Goal: Task Accomplishment & Management: Manage account settings

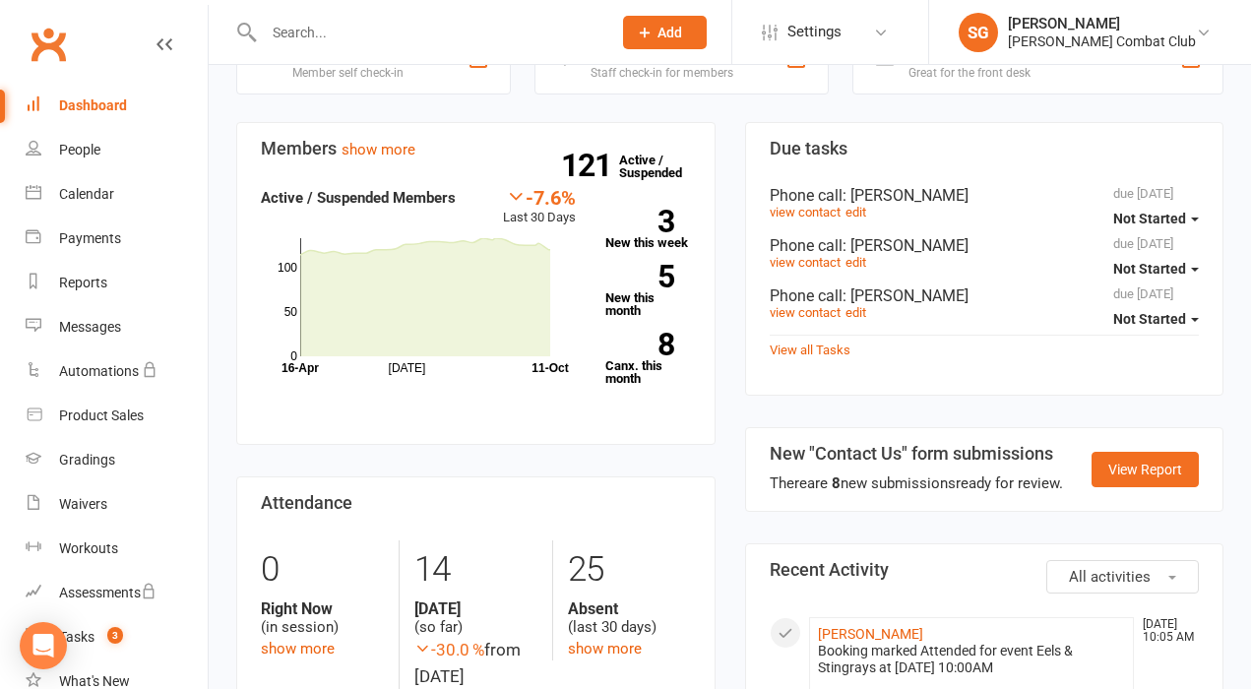
scroll to position [32, 0]
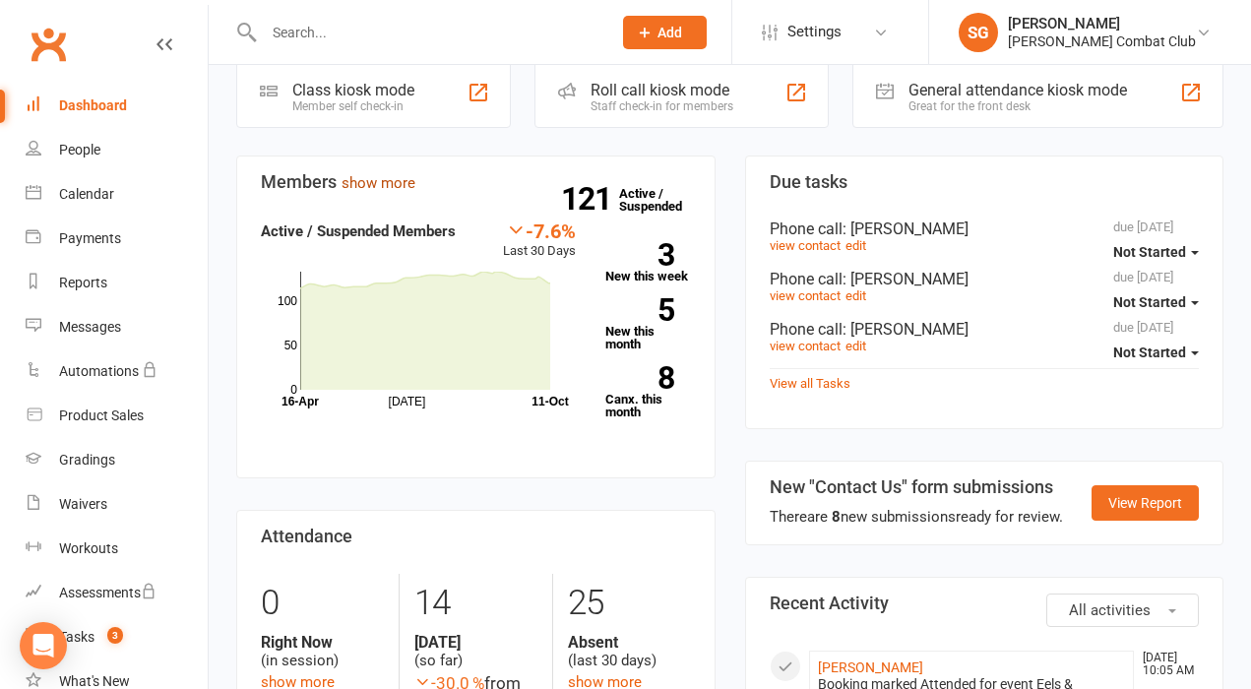
click at [395, 182] on link "show more" at bounding box center [378, 183] width 74 height 18
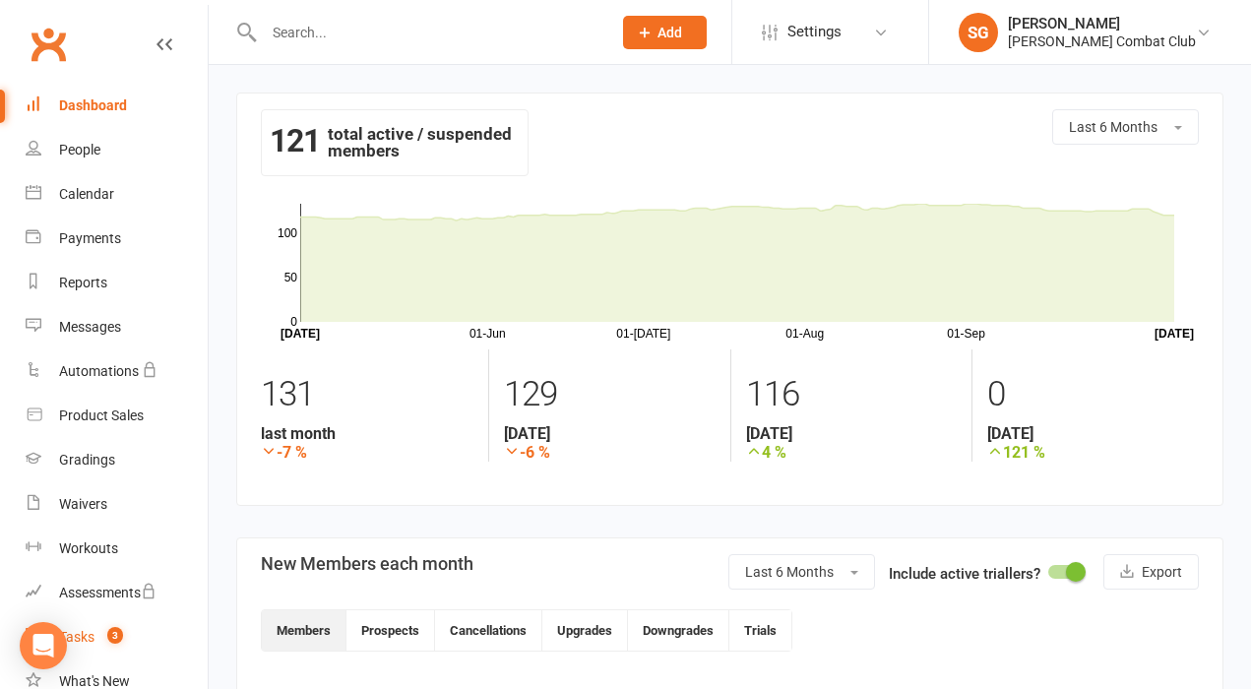
click at [86, 636] on div "Tasks" at bounding box center [76, 637] width 35 height 16
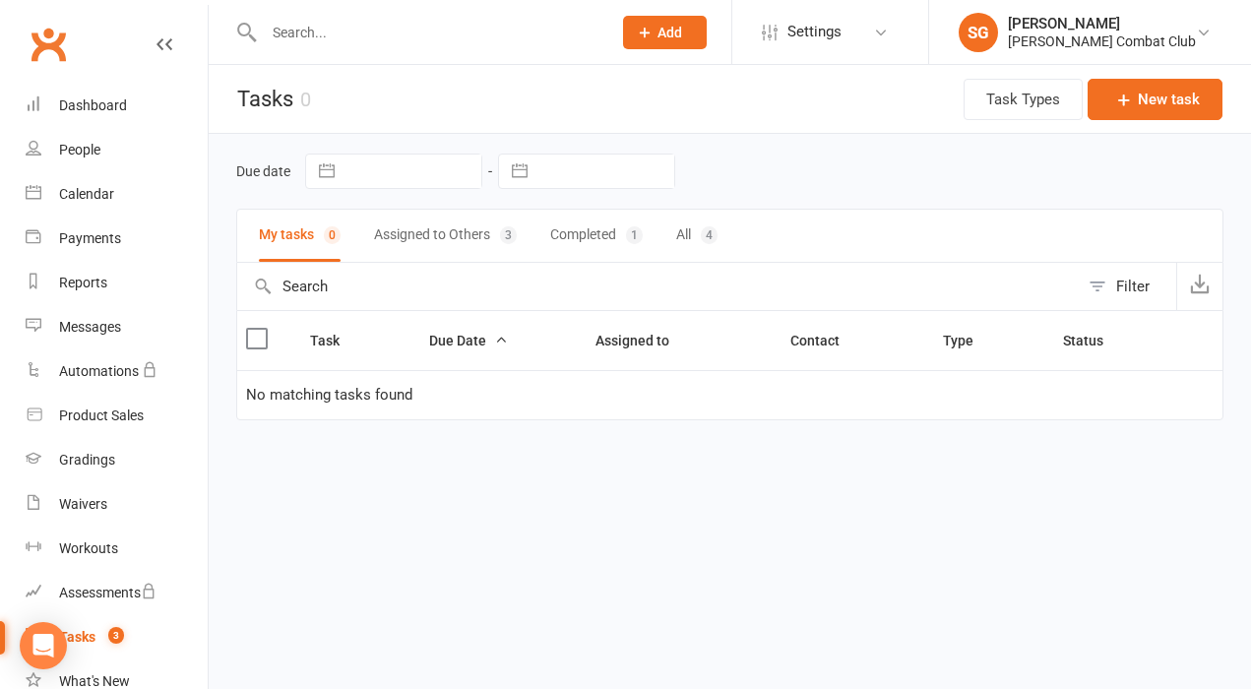
click at [433, 248] on button "Assigned to Others 3" at bounding box center [445, 236] width 143 height 52
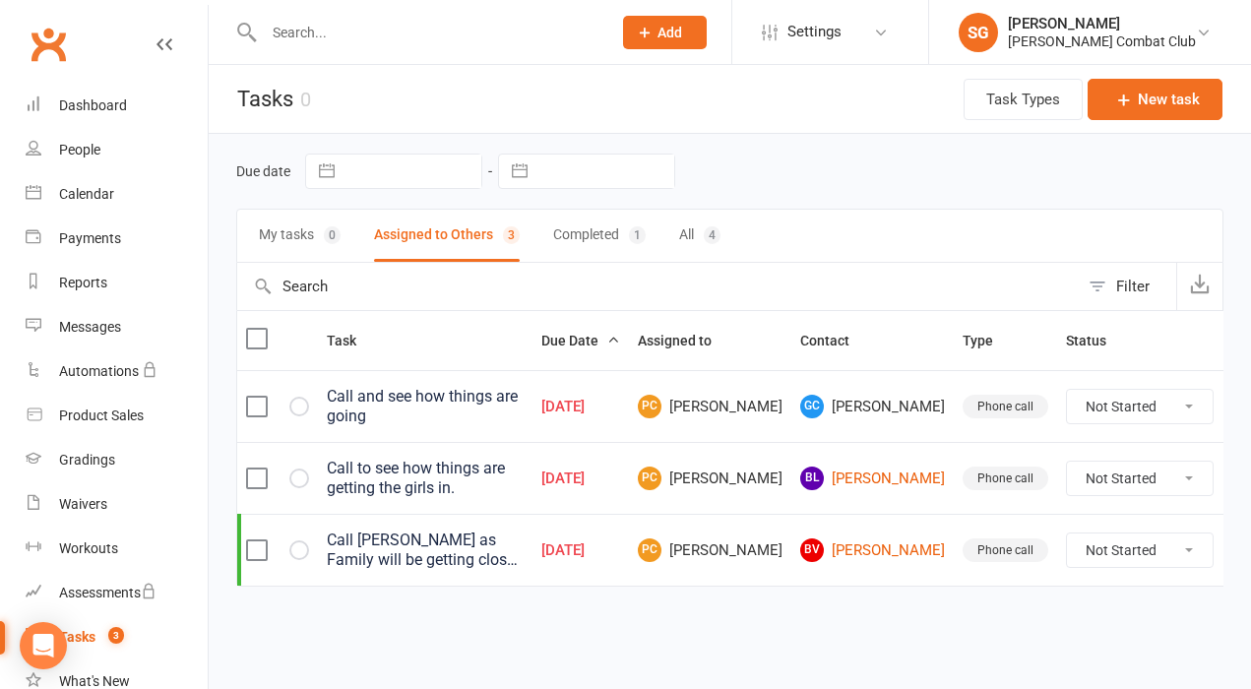
click at [606, 242] on button "Completed 1" at bounding box center [599, 236] width 93 height 52
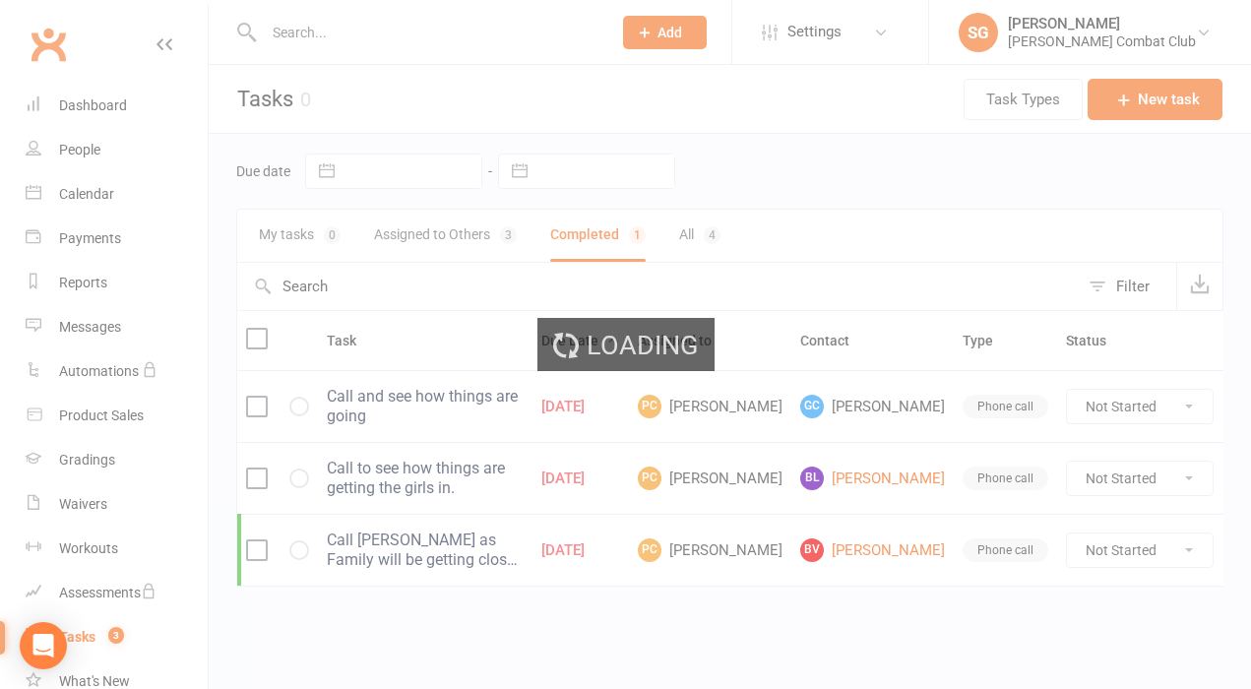
select select "finished"
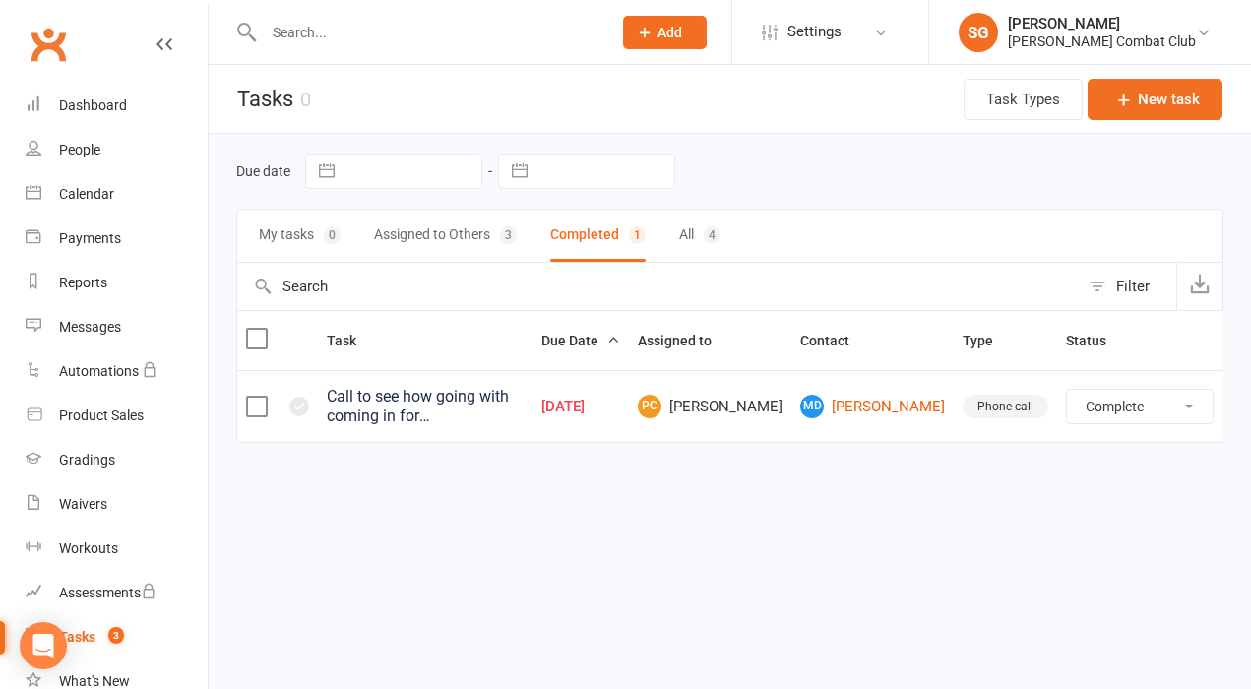
select select "finished"
click at [680, 240] on button "All 4" at bounding box center [699, 236] width 41 height 52
select select "finished"
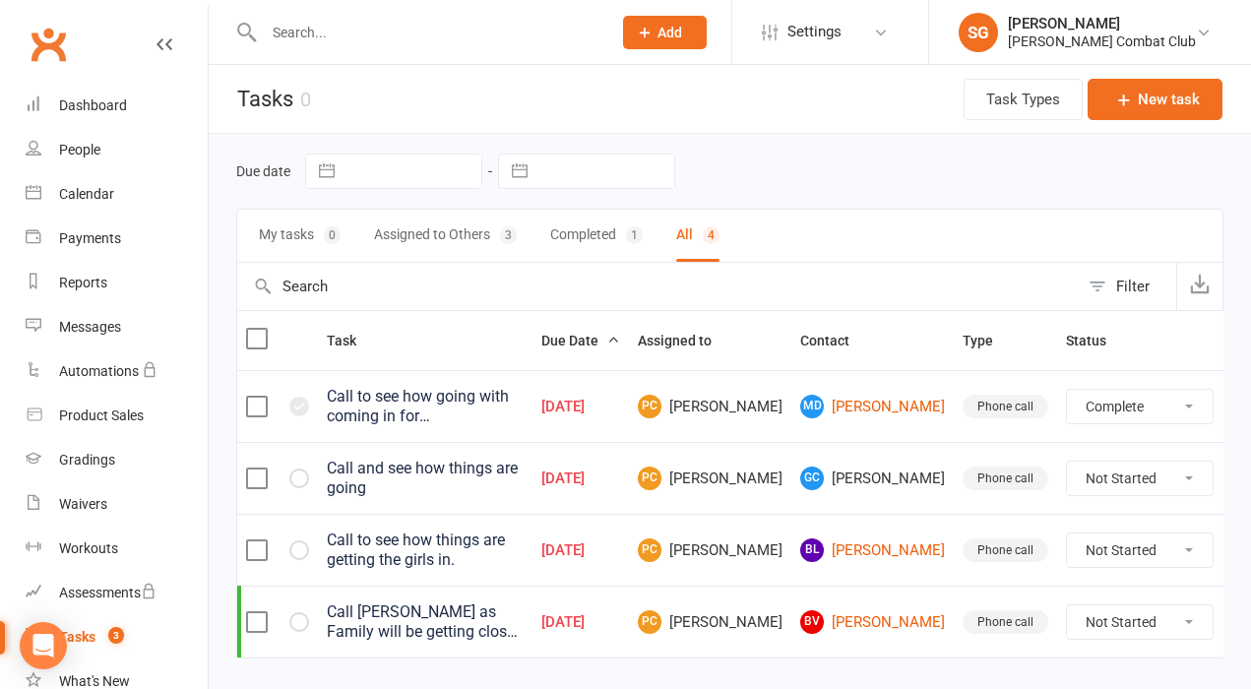
select select "finished"
click at [85, 154] on div "People" at bounding box center [79, 150] width 41 height 16
